Goal: Task Accomplishment & Management: Use online tool/utility

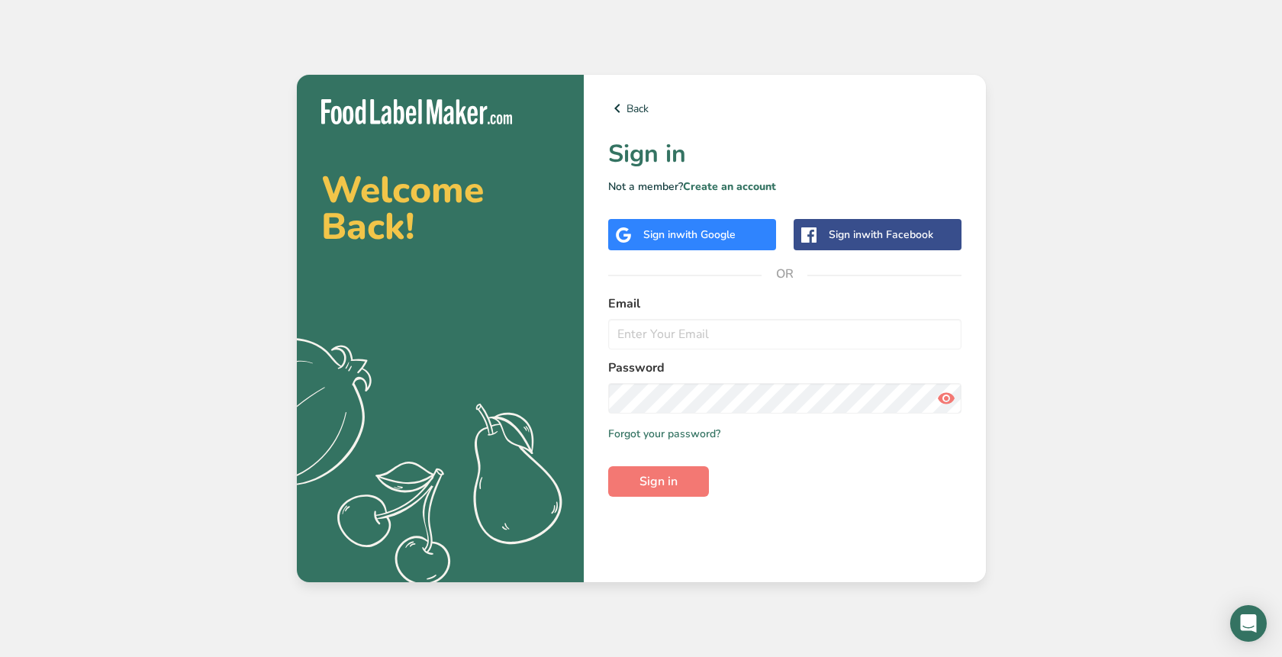
click at [691, 231] on span "with Google" at bounding box center [706, 234] width 60 height 15
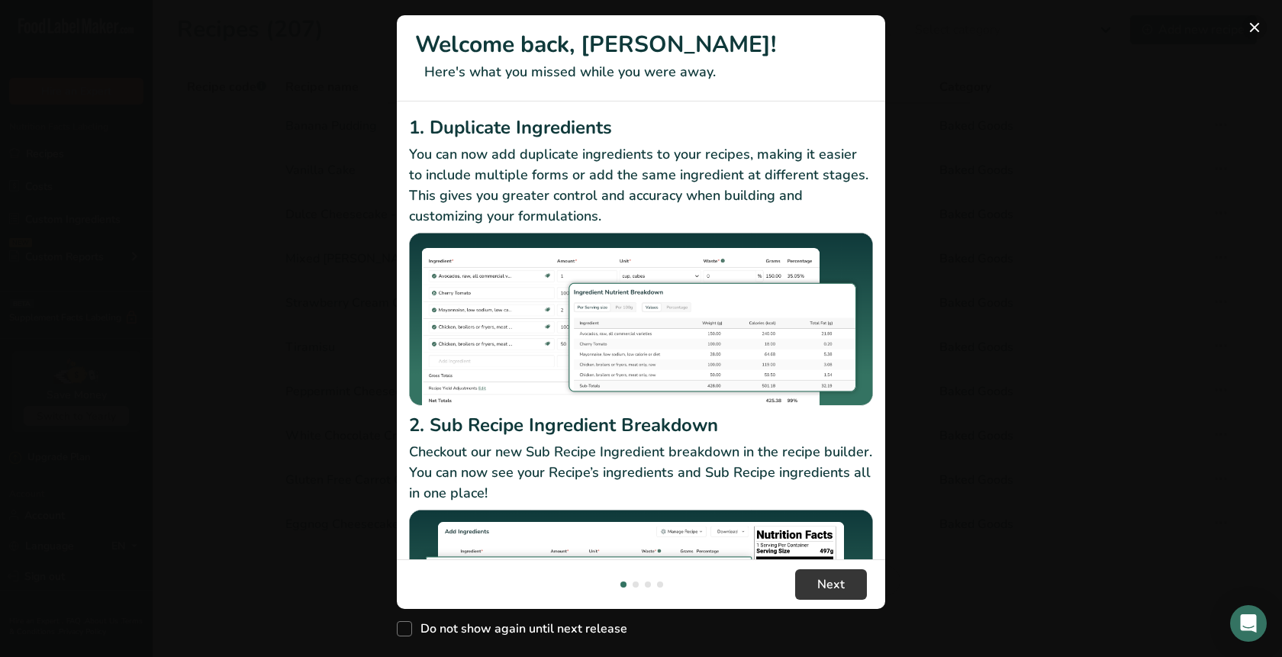
click at [1251, 25] on button "New Features" at bounding box center [1255, 27] width 24 height 24
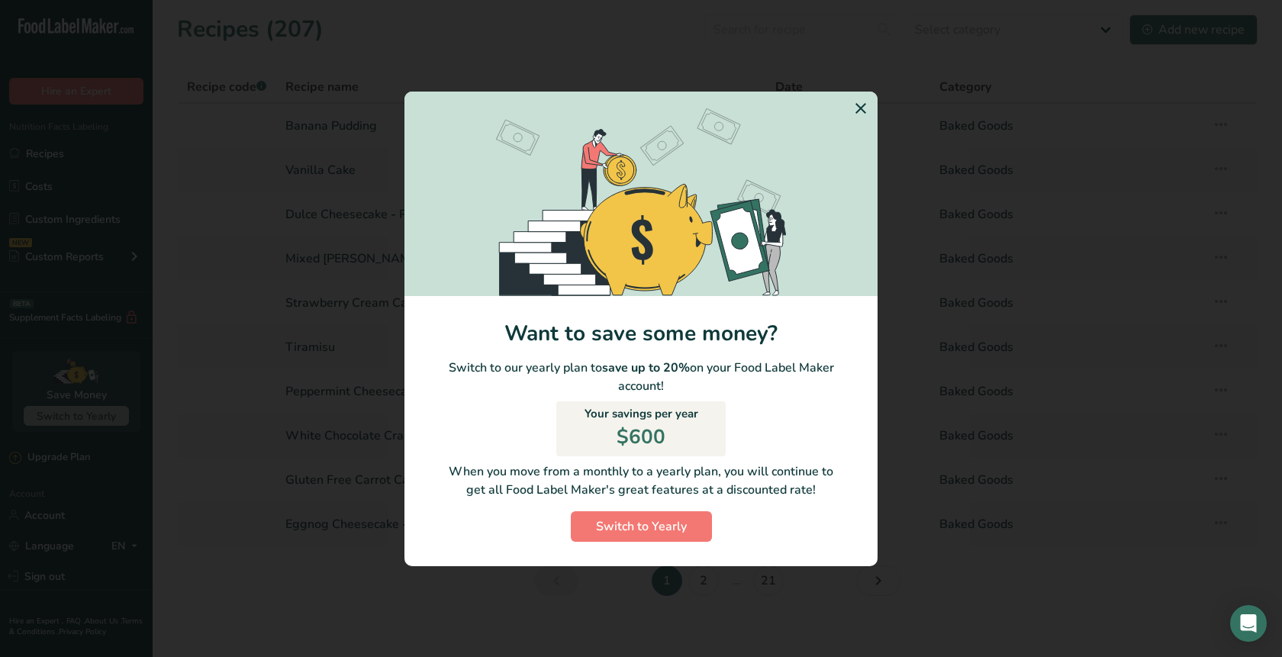
click at [862, 111] on icon "Switch to Yearly Modal" at bounding box center [861, 108] width 18 height 27
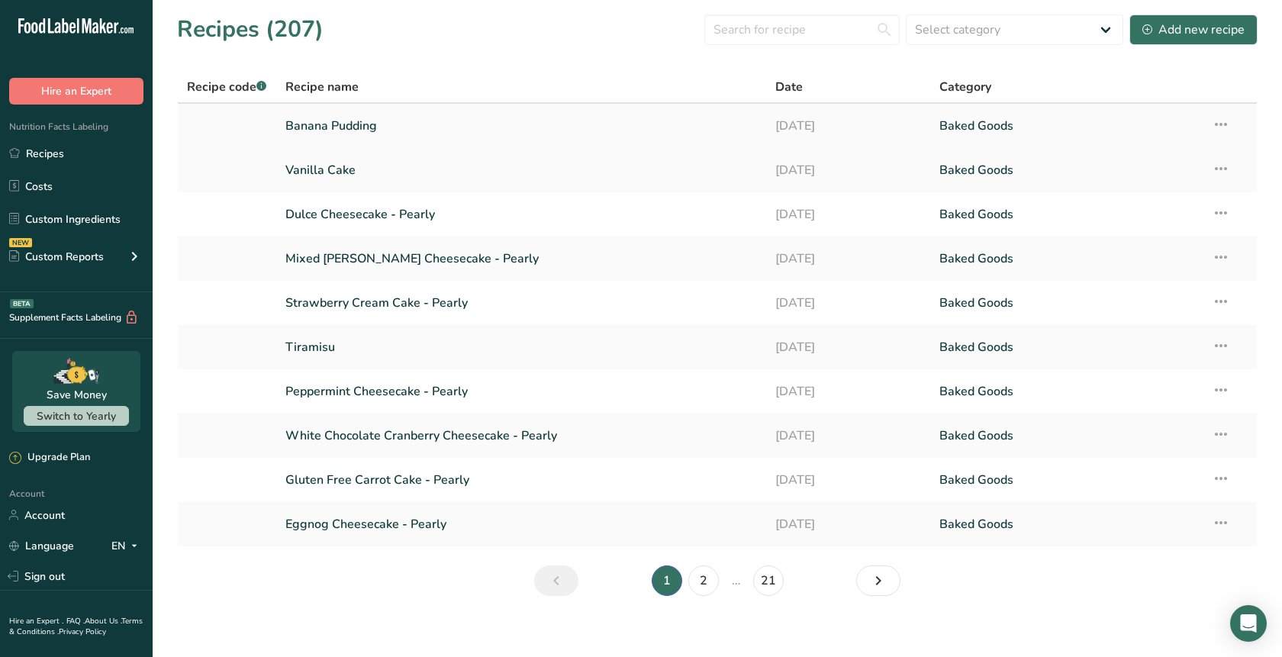
click at [350, 117] on link "Banana Pudding" at bounding box center [521, 126] width 472 height 32
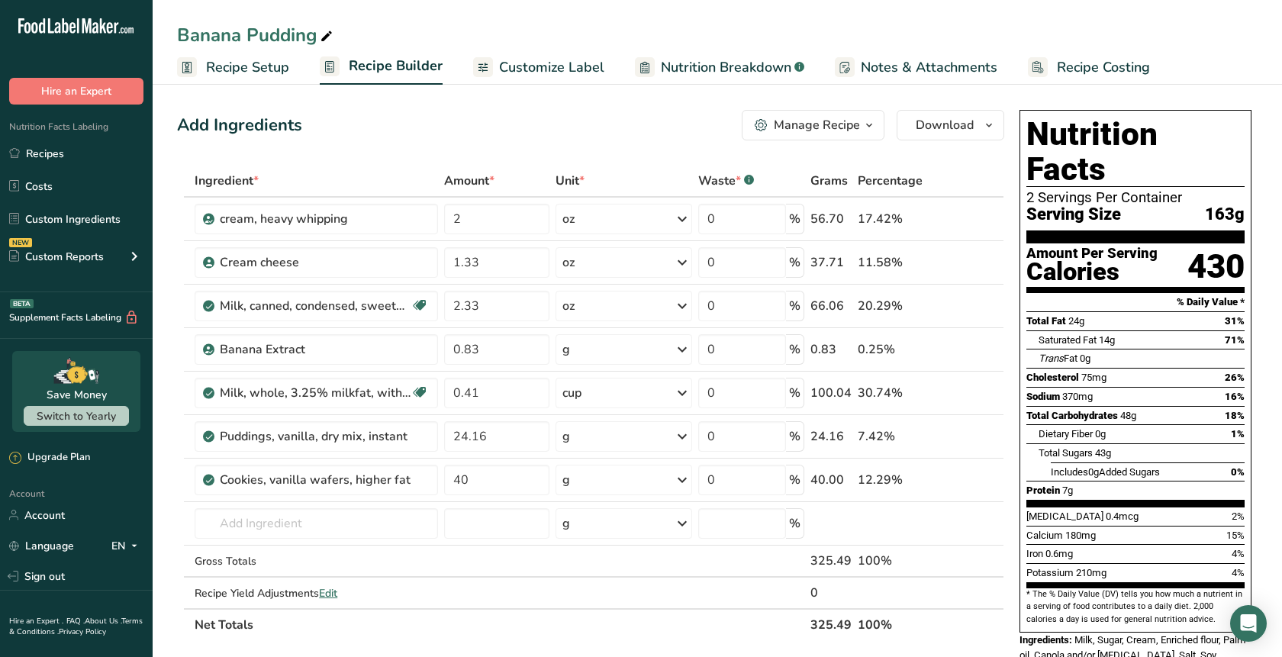
click at [271, 65] on span "Recipe Setup" at bounding box center [247, 67] width 83 height 21
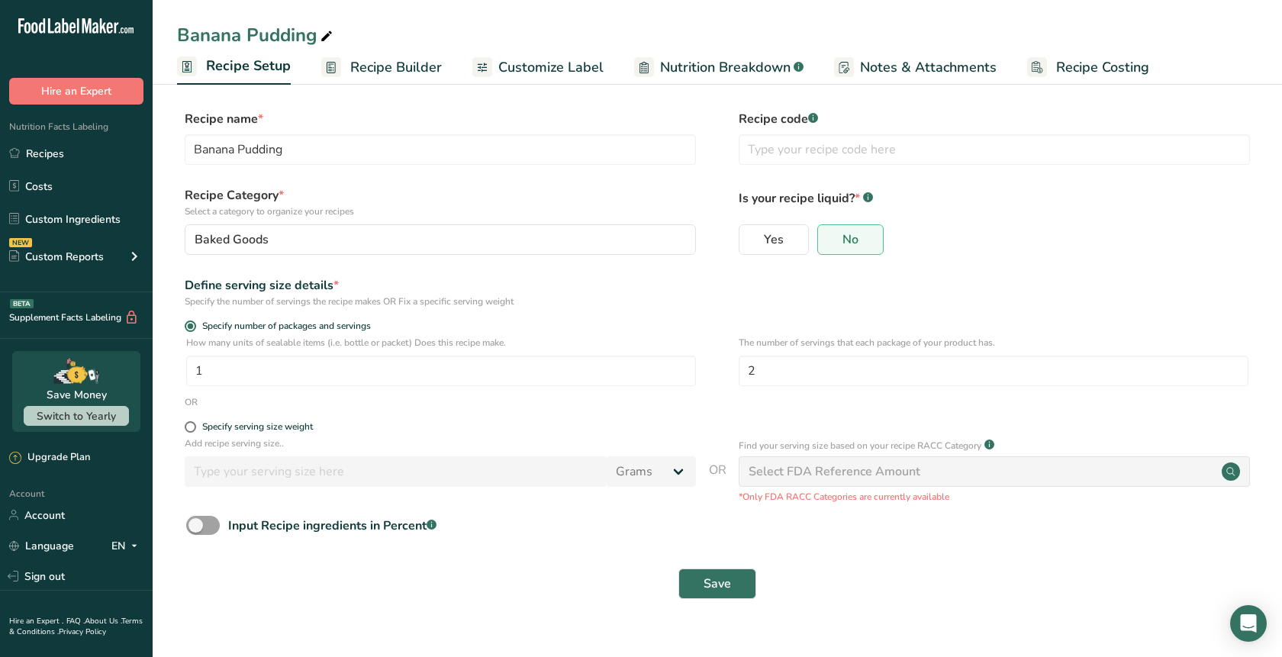
click at [392, 69] on span "Recipe Builder" at bounding box center [396, 67] width 92 height 21
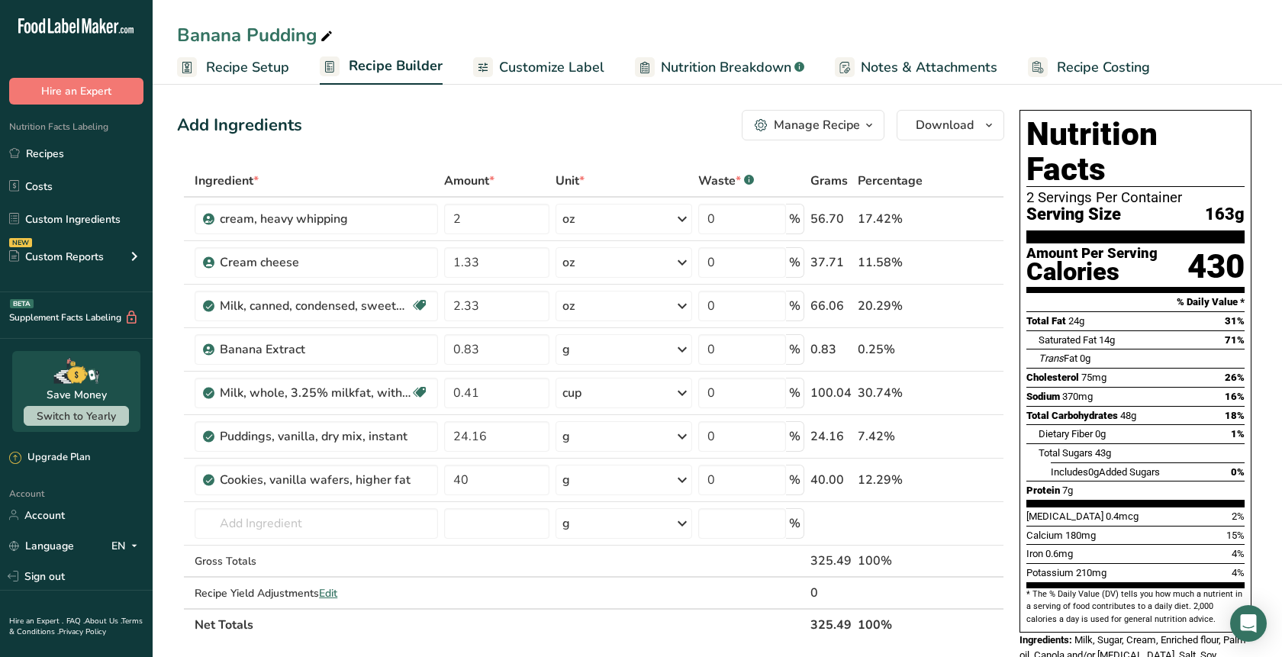
click at [253, 69] on span "Recipe Setup" at bounding box center [247, 67] width 83 height 21
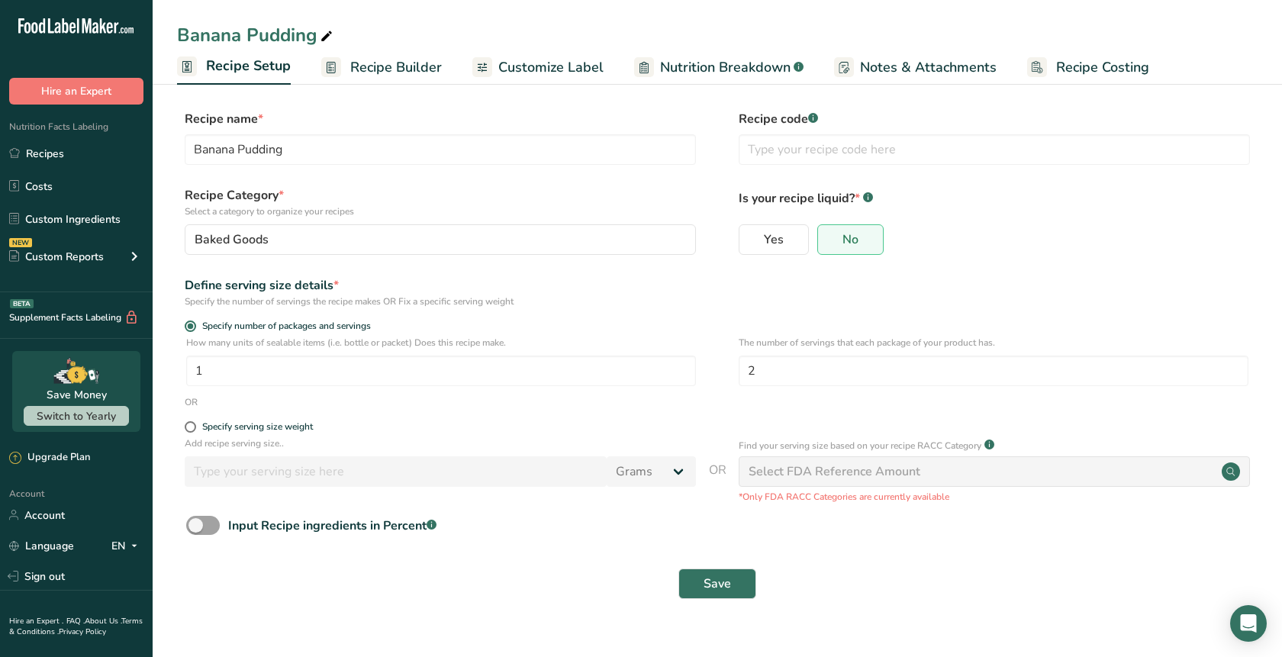
click at [545, 75] on span "Customize Label" at bounding box center [550, 67] width 105 height 21
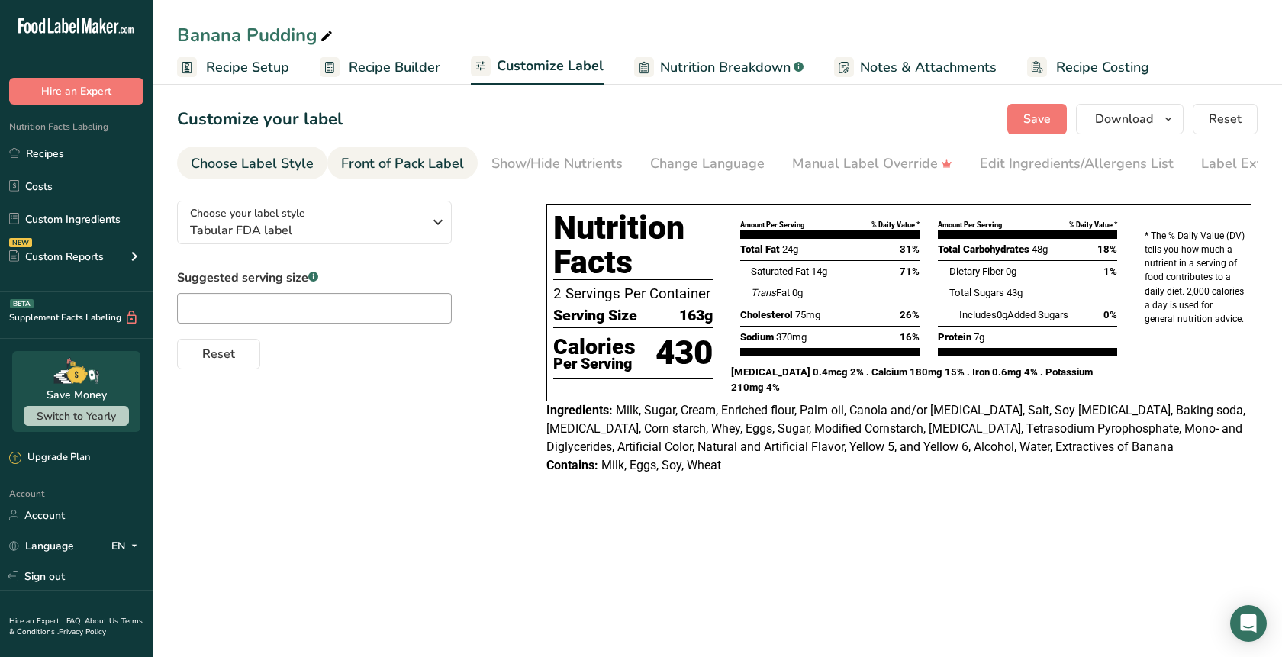
click at [405, 169] on div "Front of Pack Label" at bounding box center [402, 163] width 123 height 21
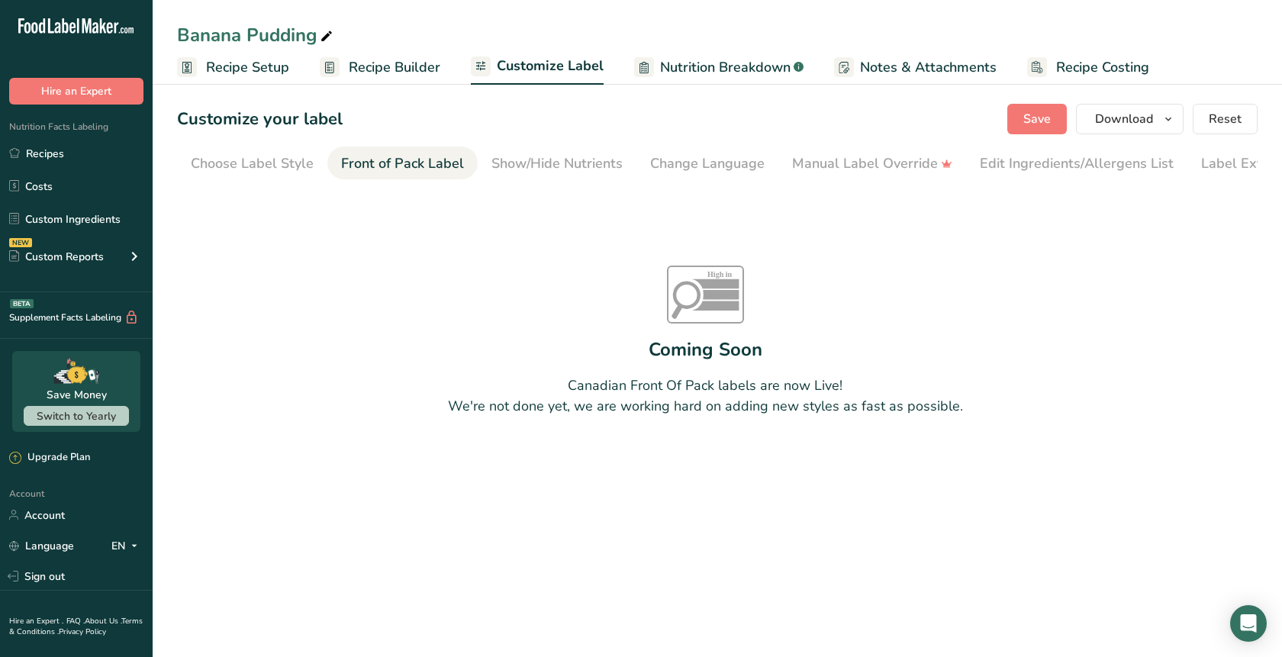
scroll to position [0, 47]
click at [491, 167] on div "Show/Hide Nutrients" at bounding box center [510, 163] width 131 height 21
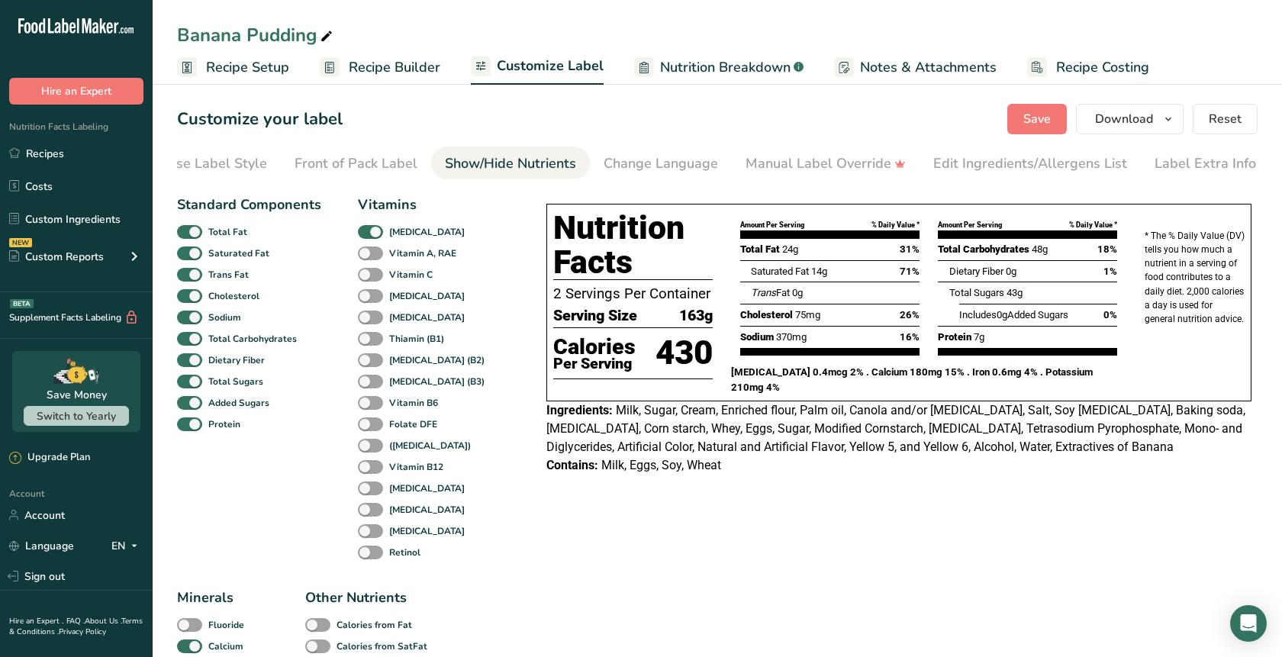
scroll to position [0, 0]
click at [673, 158] on div "Change Language" at bounding box center [661, 163] width 114 height 21
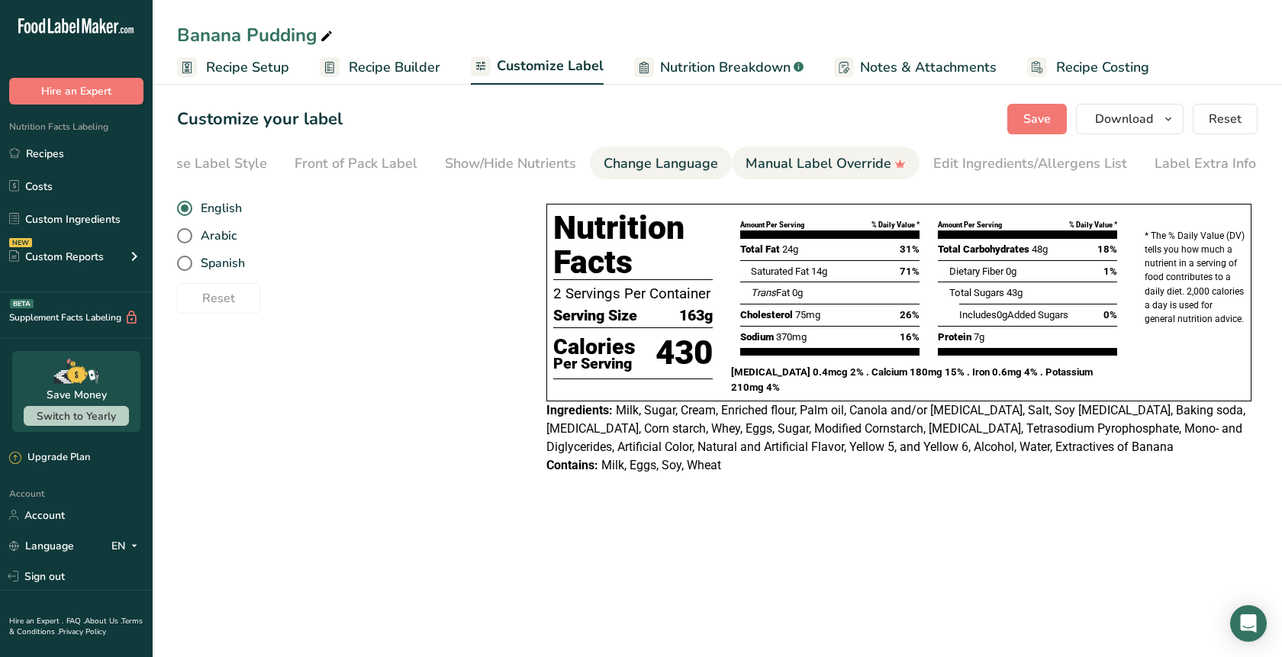
click at [768, 166] on div "Manual Label Override" at bounding box center [826, 163] width 160 height 21
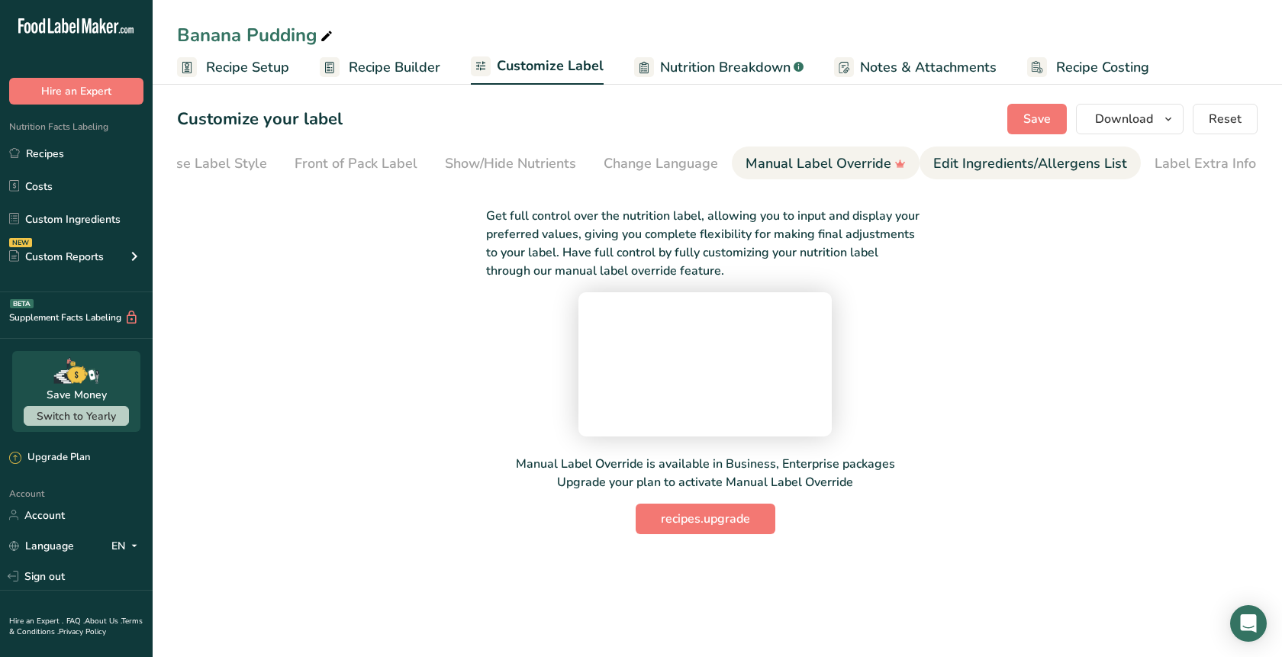
click at [959, 171] on div "Edit Ingredients/Allergens List" at bounding box center [1030, 163] width 194 height 21
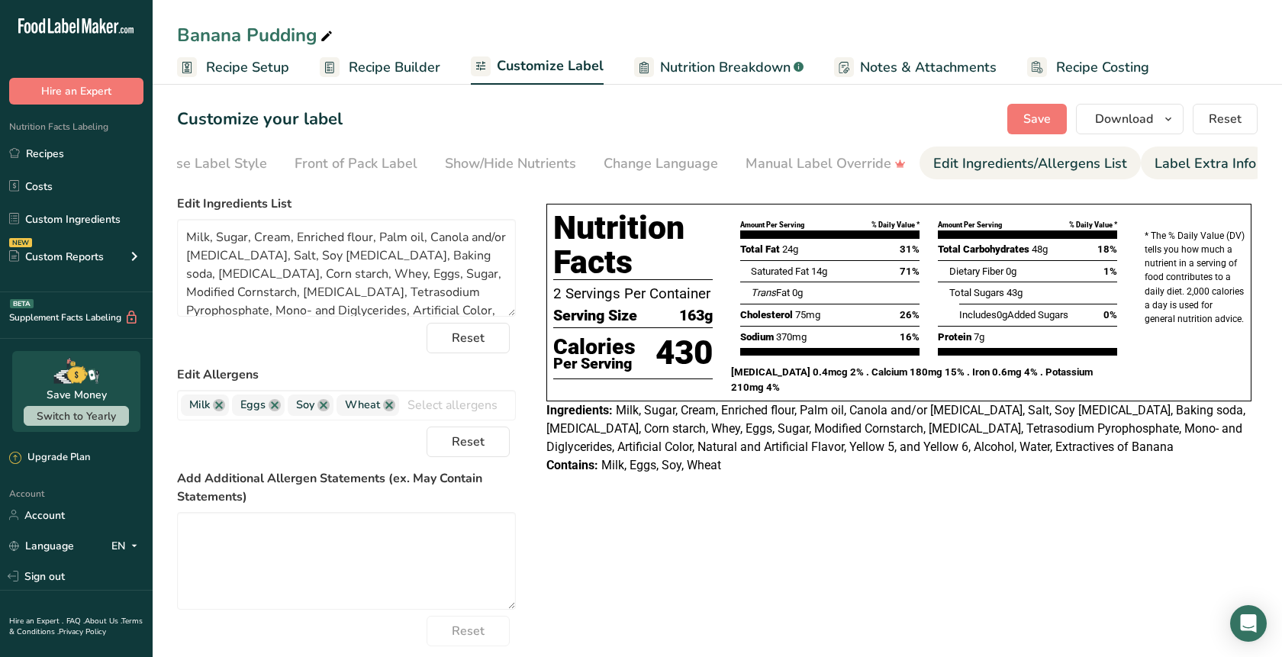
click at [1181, 168] on div "Label Extra Info" at bounding box center [1206, 163] width 102 height 21
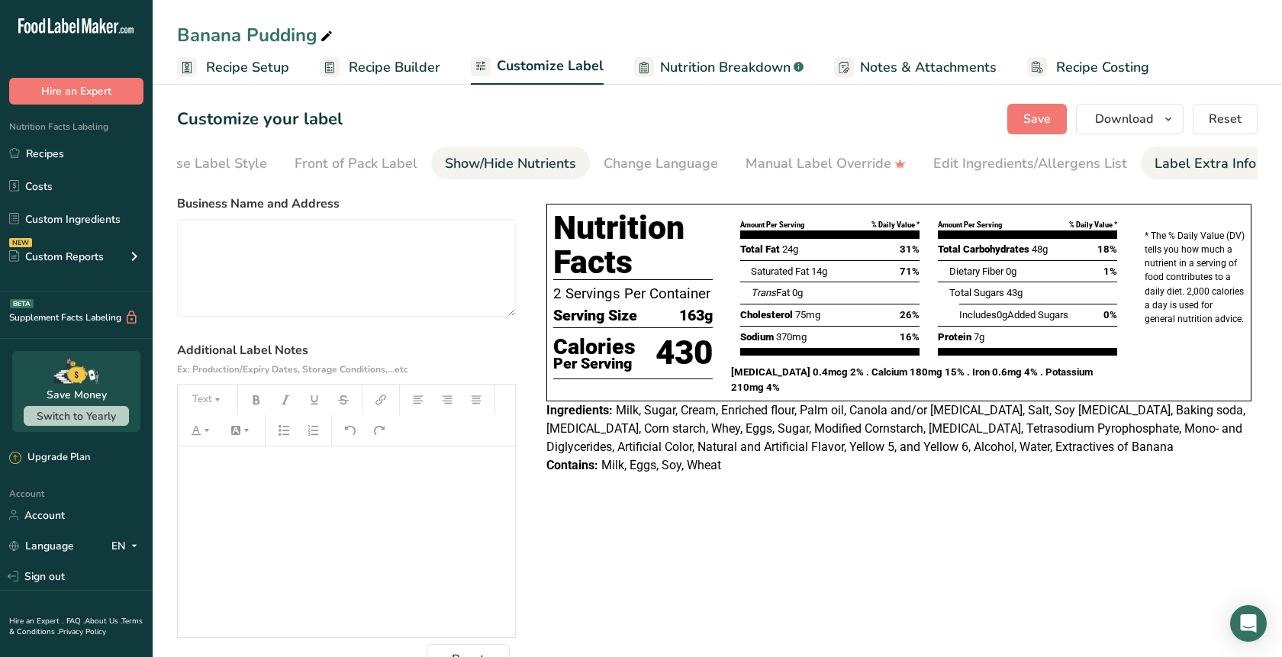
click at [533, 163] on div "Show/Hide Nutrients" at bounding box center [510, 163] width 131 height 21
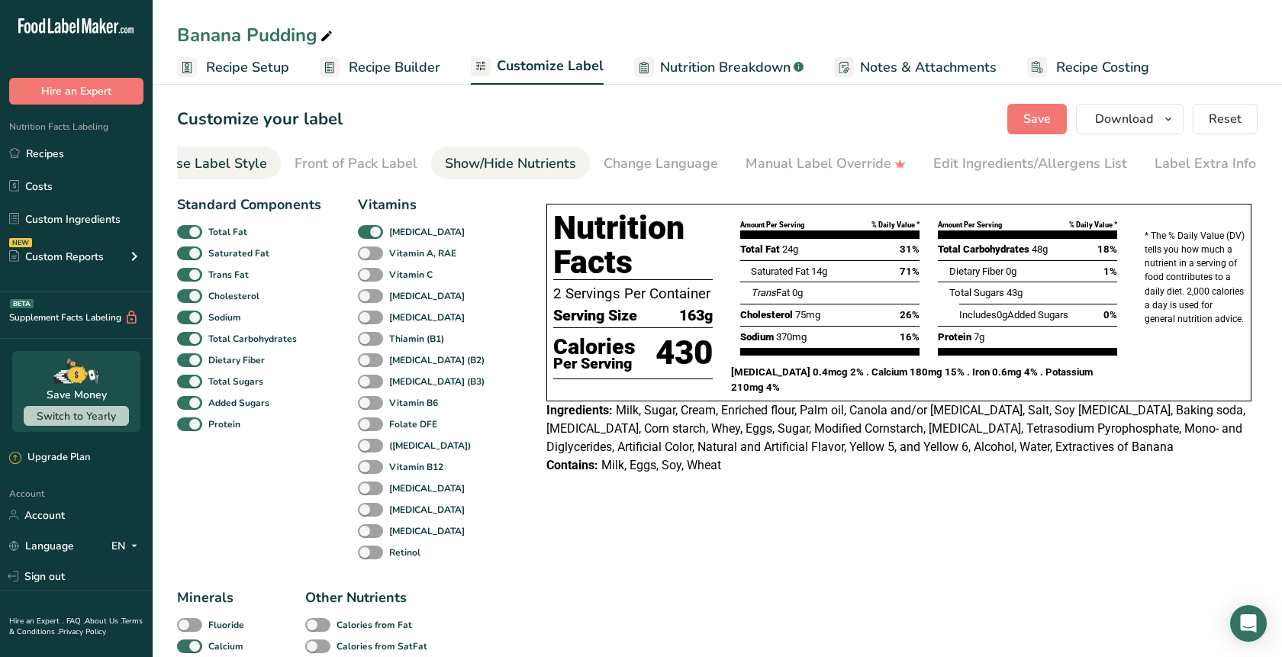
click at [196, 163] on div "Choose Label Style" at bounding box center [205, 163] width 123 height 21
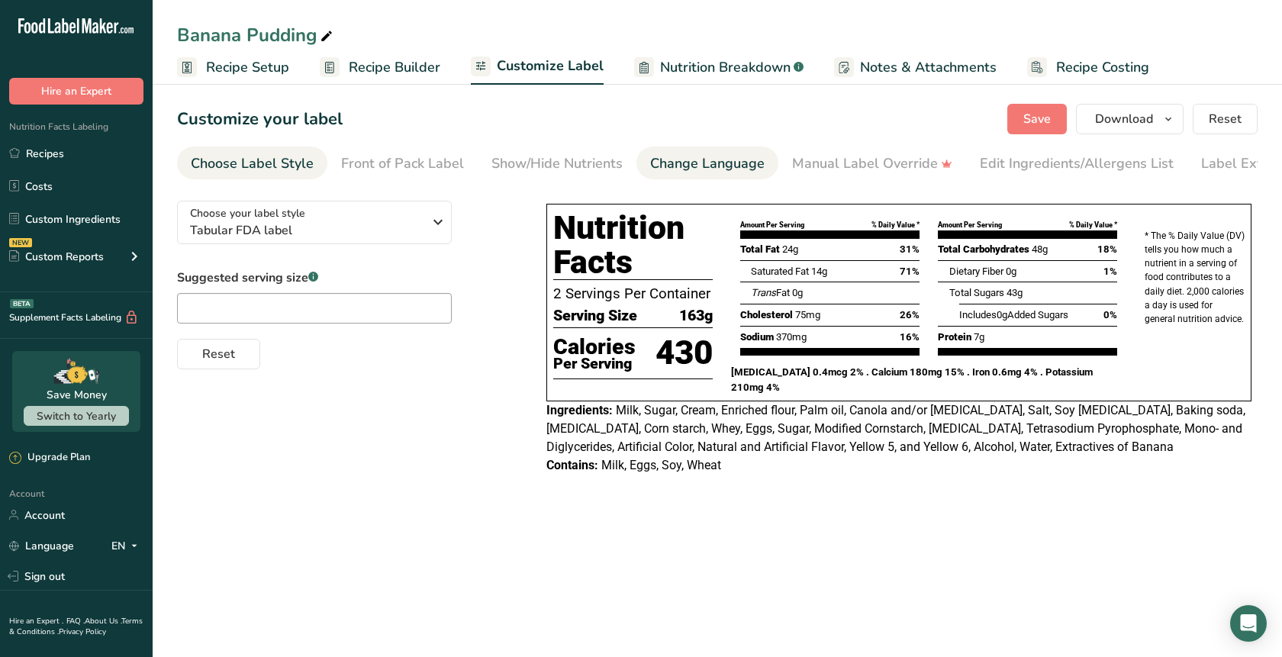
click at [708, 172] on div "Change Language" at bounding box center [707, 163] width 114 height 21
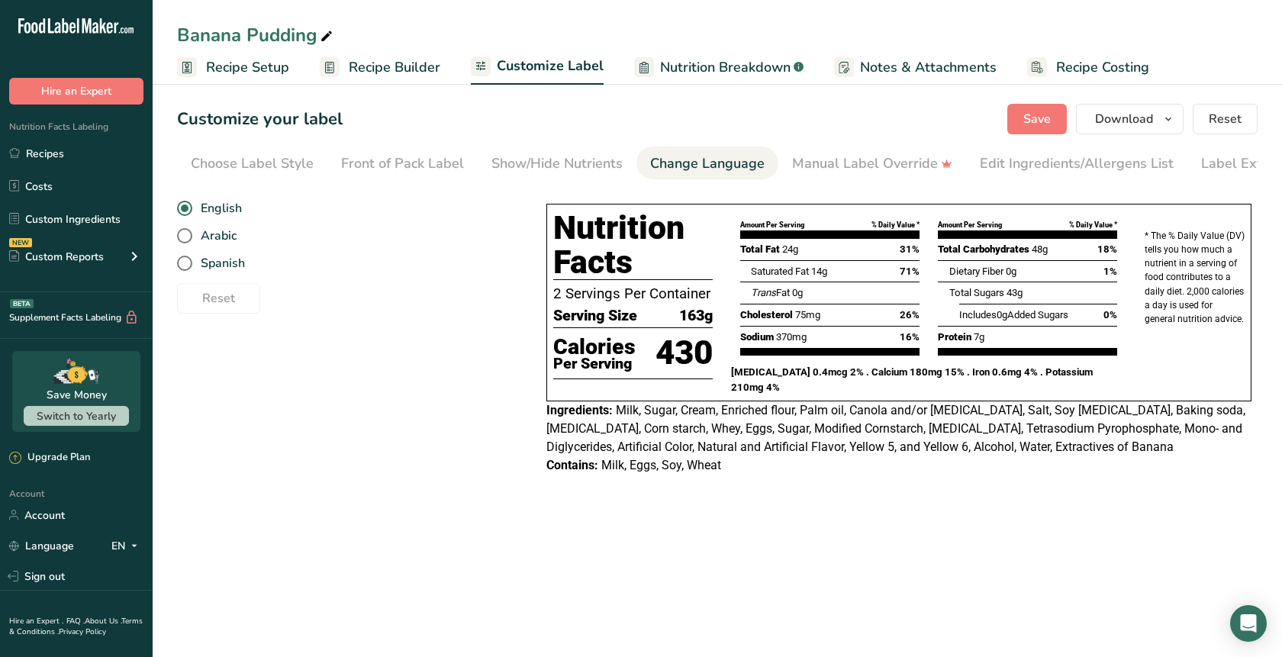
scroll to position [0, 47]
click at [530, 160] on div "Show/Hide Nutrients" at bounding box center [510, 163] width 131 height 21
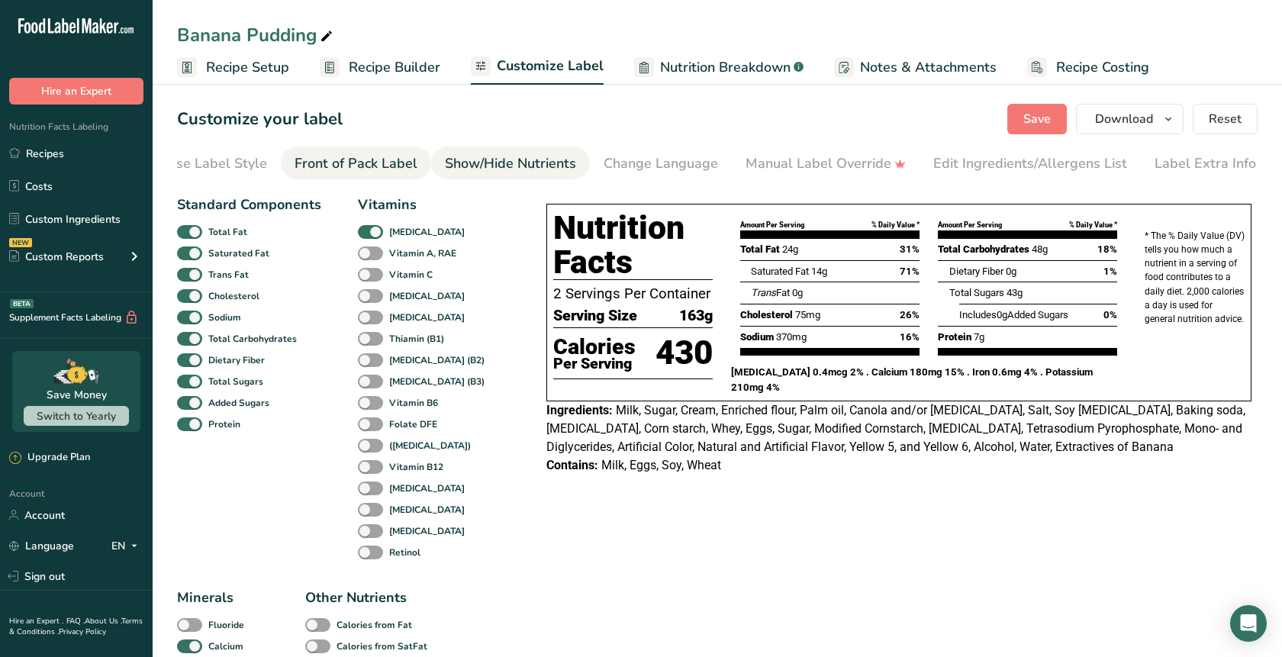
click at [369, 160] on div "Front of Pack Label" at bounding box center [356, 163] width 123 height 21
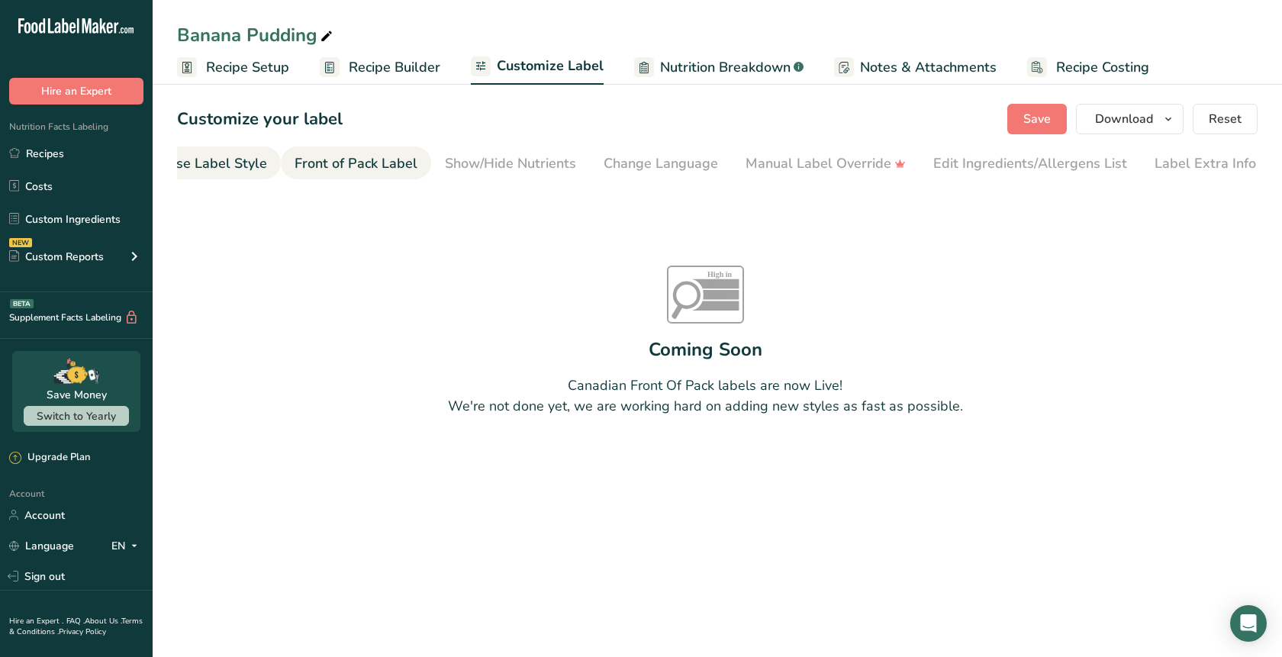
click at [228, 162] on div "Choose Label Style" at bounding box center [205, 163] width 123 height 21
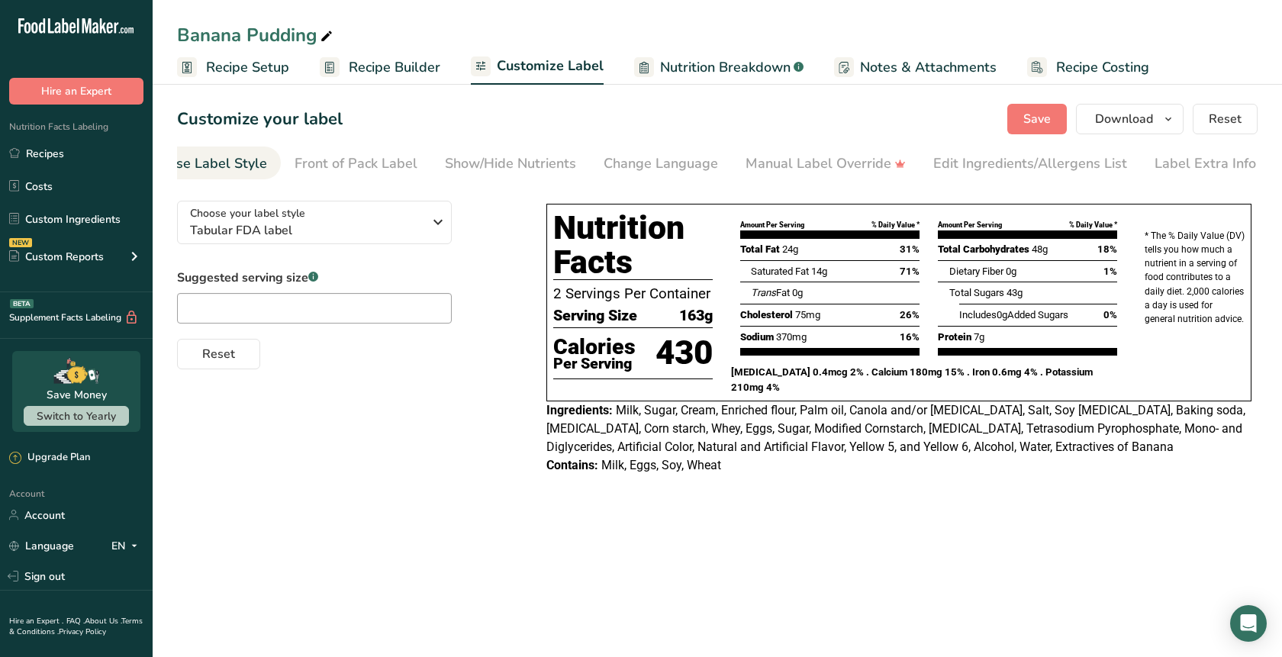
scroll to position [0, 0]
click at [388, 234] on span "Tabular FDA label" at bounding box center [306, 230] width 233 height 18
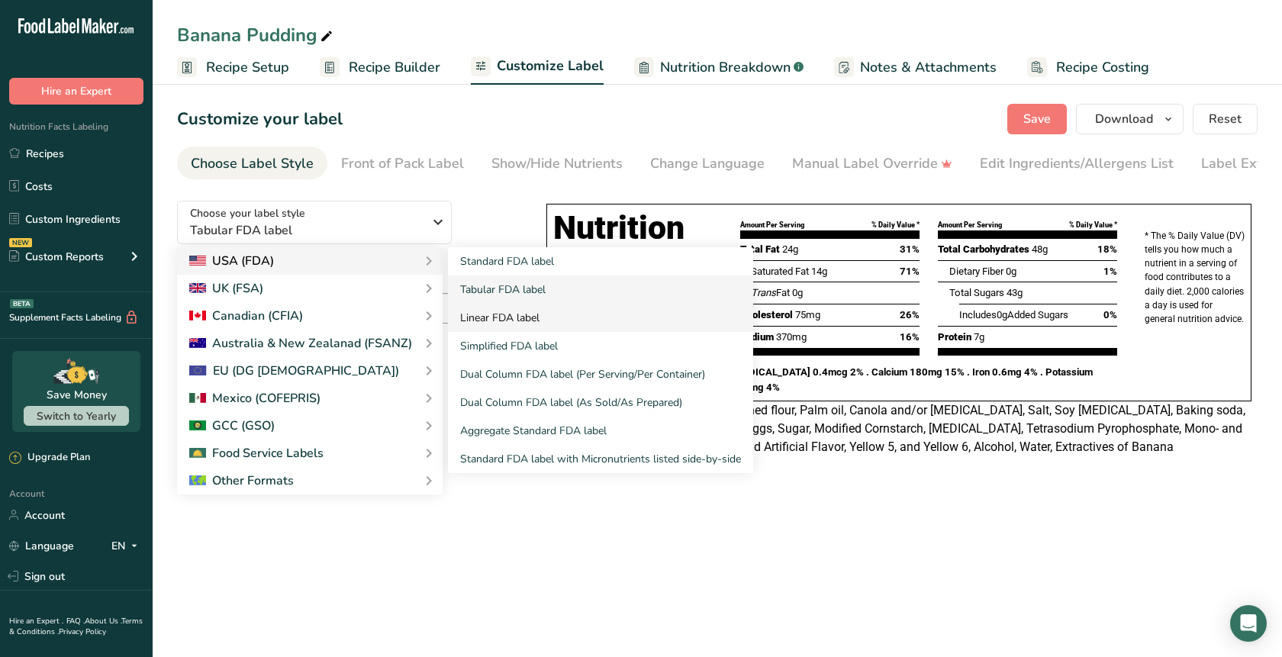
click at [524, 321] on link "Linear FDA label" at bounding box center [600, 318] width 305 height 28
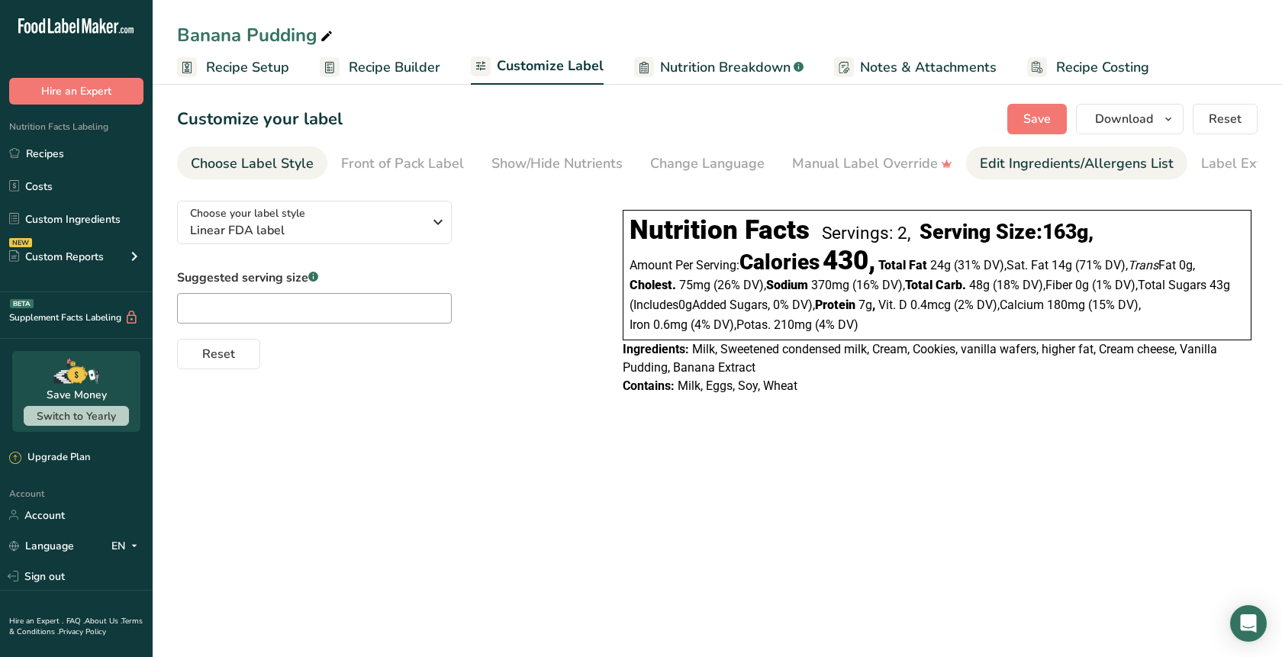
click at [1009, 168] on div "Edit Ingredients/Allergens List" at bounding box center [1077, 163] width 194 height 21
